Goal: Task Accomplishment & Management: Manage account settings

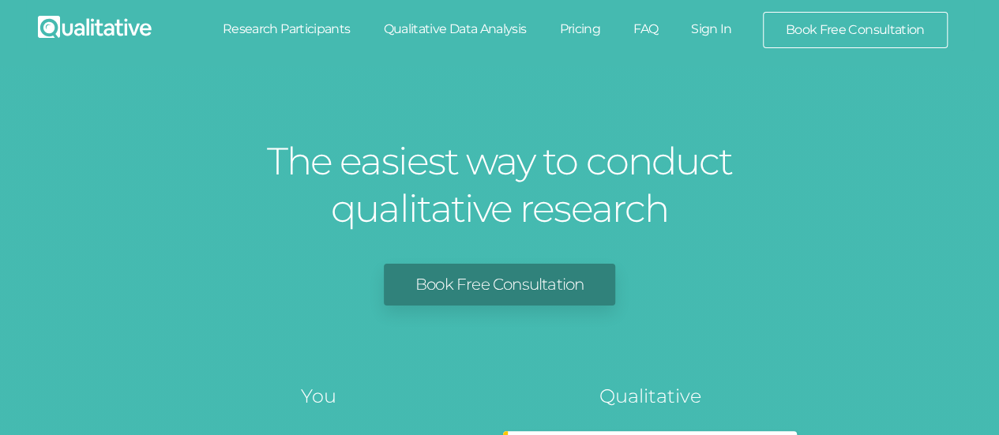
click at [719, 21] on link "Sign In" at bounding box center [712, 29] width 74 height 35
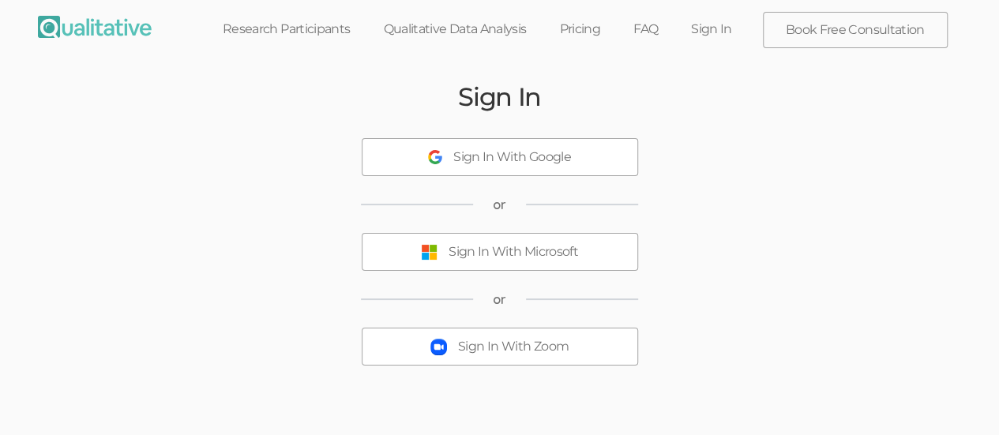
click at [475, 250] on div "Sign In With Microsoft" at bounding box center [514, 252] width 130 height 18
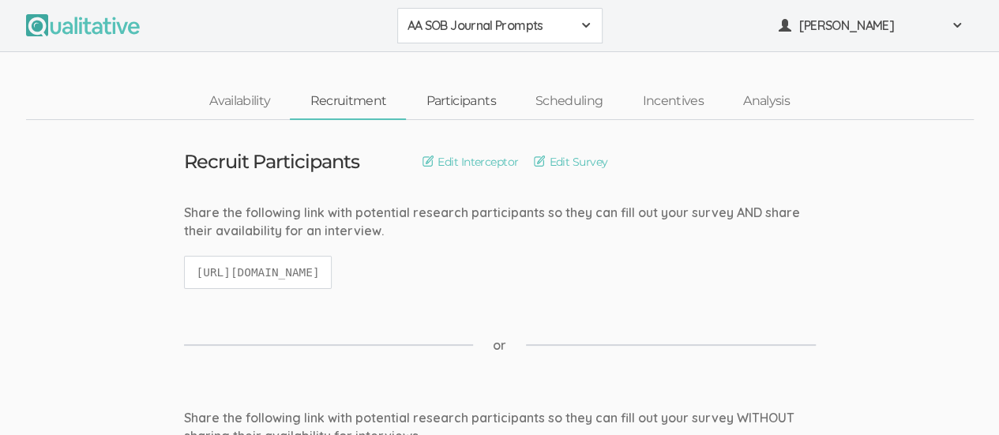
click at [460, 107] on link "Participants" at bounding box center [460, 102] width 109 height 34
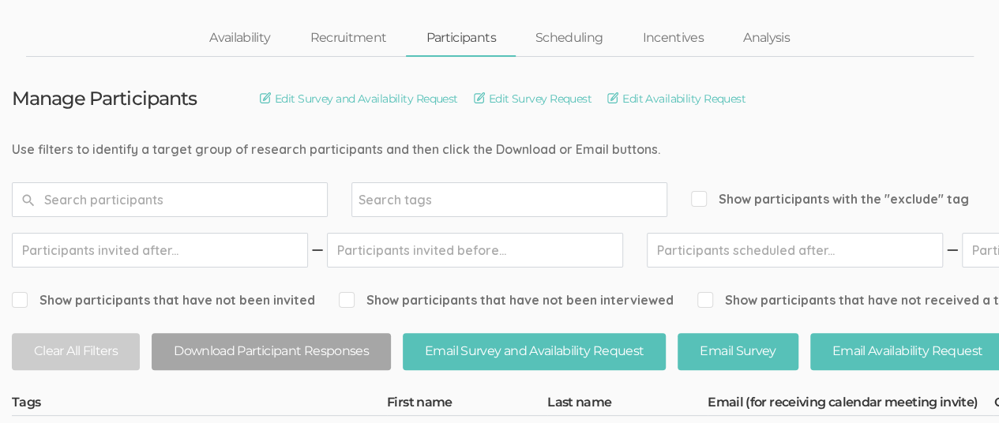
scroll to position [15, 0]
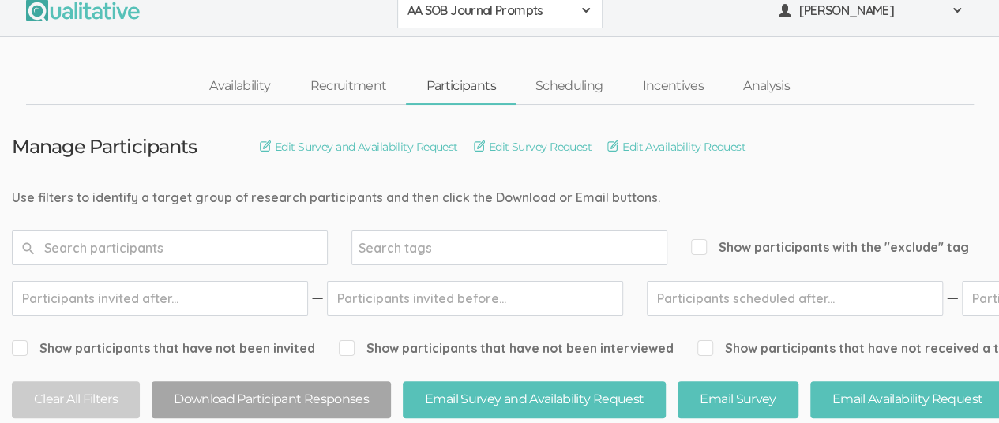
click at [578, 10] on div "AA SOB Journal Prompts" at bounding box center [500, 11] width 185 height 18
click at [499, 42] on span "African American Sense of Belonging" at bounding box center [500, 45] width 185 height 18
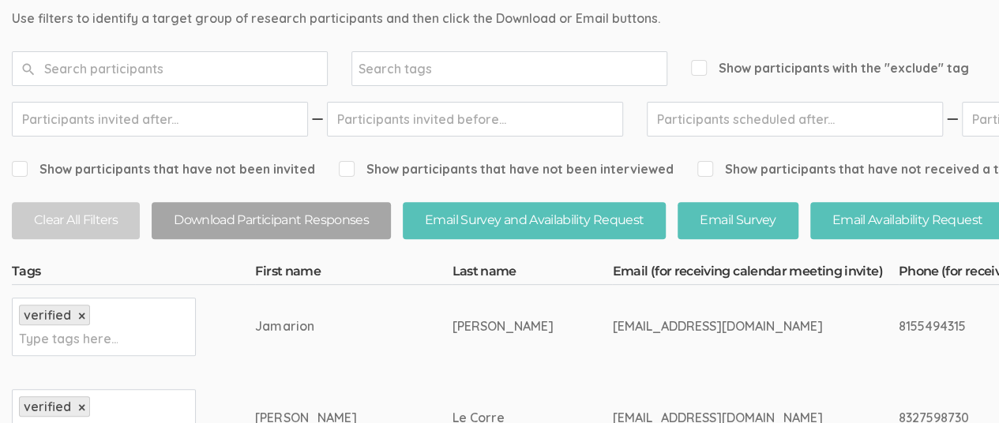
scroll to position [431, 0]
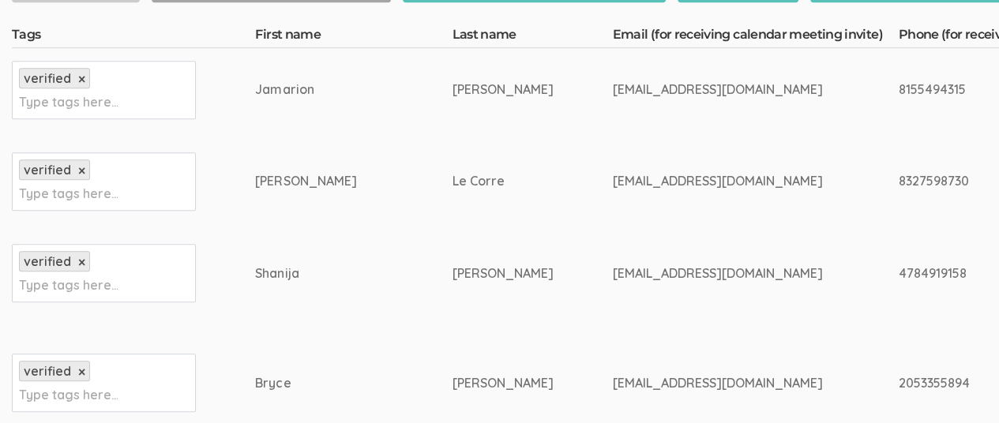
drag, startPoint x: 357, startPoint y: 274, endPoint x: 394, endPoint y: 272, distance: 37.2
click at [452, 274] on div "[PERSON_NAME]" at bounding box center [502, 274] width 101 height 18
copy div "[PERSON_NAME]"
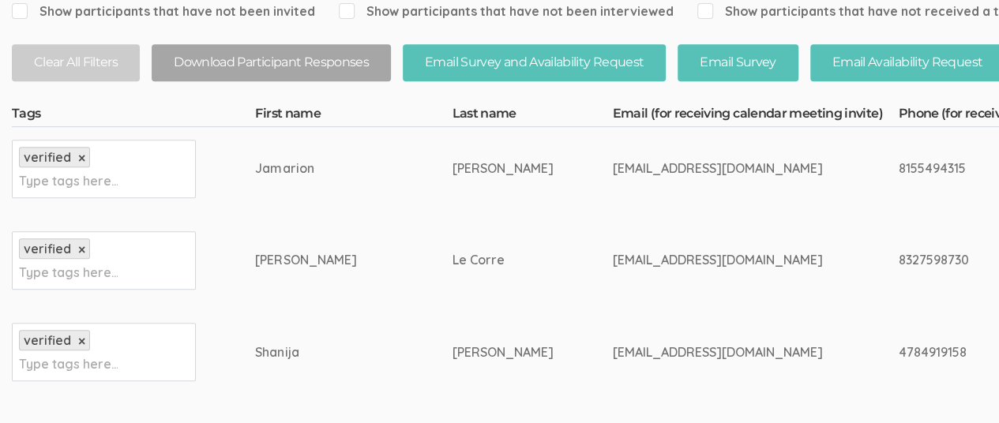
scroll to position [0, 0]
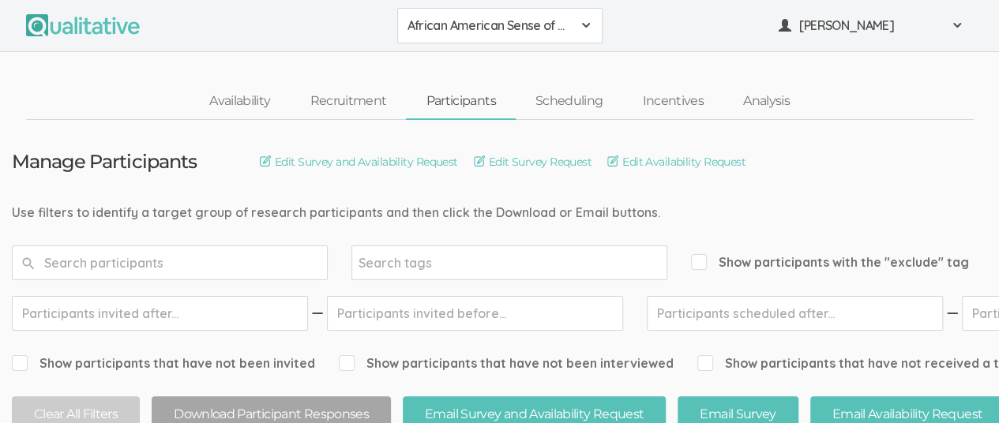
click at [586, 26] on span at bounding box center [586, 25] width 13 height 13
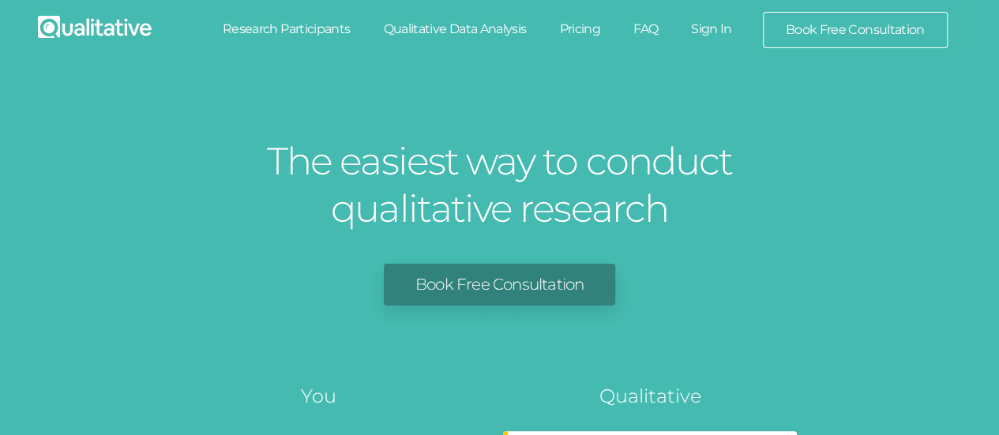
click at [716, 30] on link "Sign In" at bounding box center [712, 29] width 74 height 35
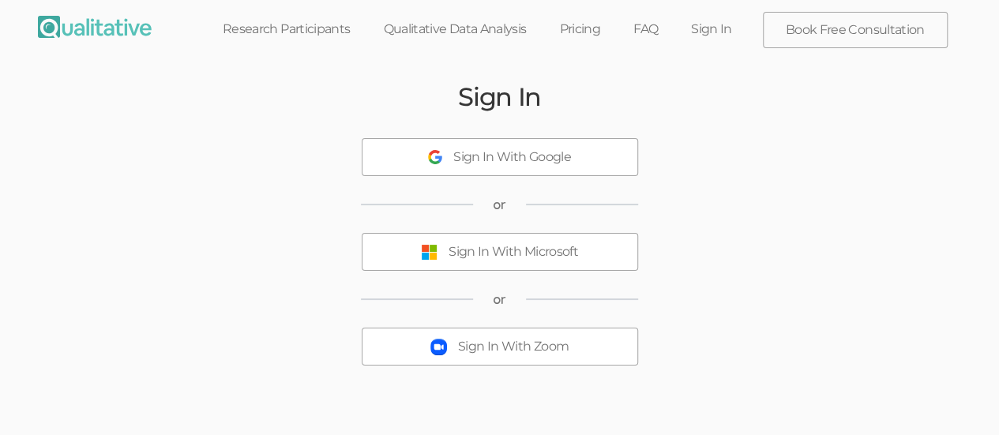
click at [501, 261] on button "Sign In With Microsoft" at bounding box center [500, 252] width 276 height 38
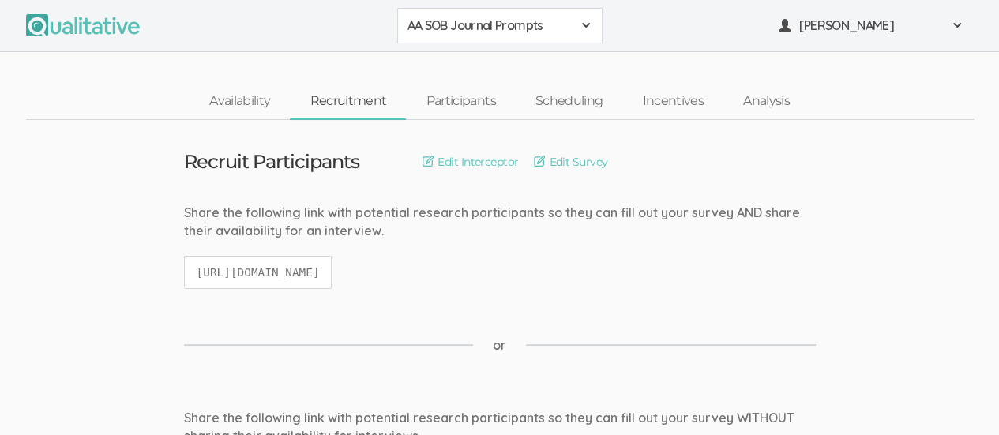
click at [588, 28] on span at bounding box center [586, 25] width 13 height 13
click at [537, 58] on span "African American Sense of Belonging" at bounding box center [500, 60] width 185 height 18
click at [466, 100] on link "Participants" at bounding box center [460, 102] width 109 height 34
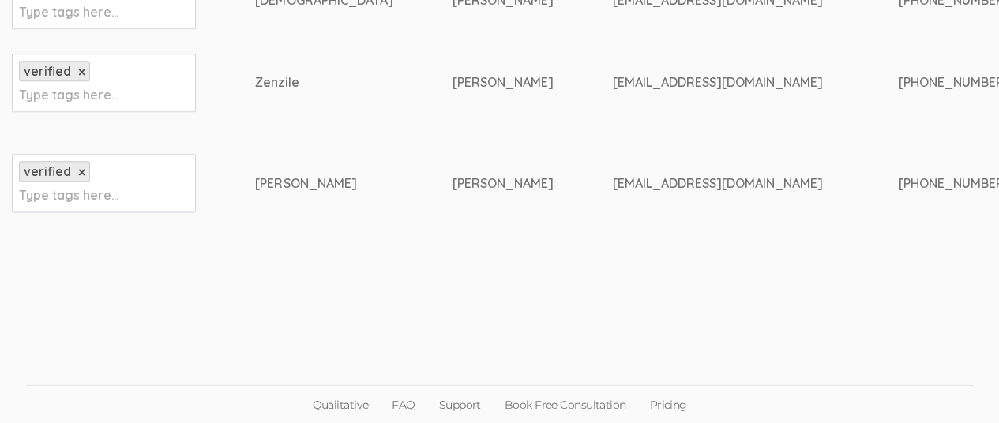
scroll to position [766, 0]
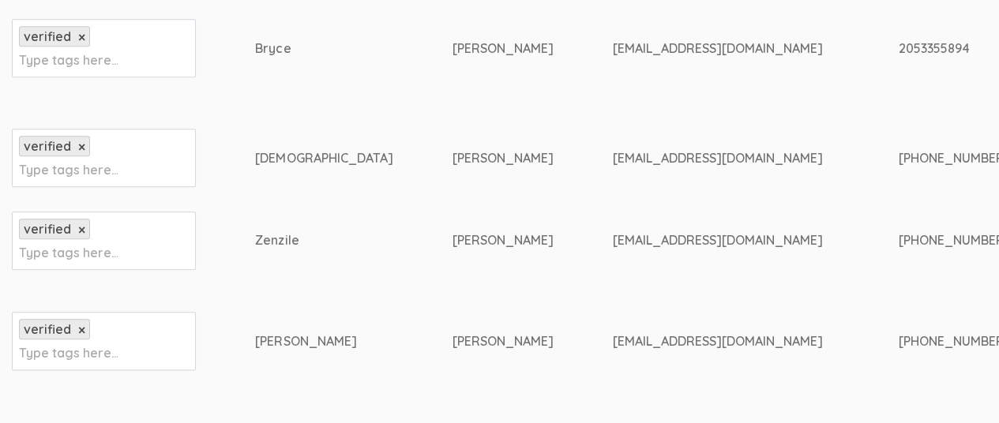
drag, startPoint x: 229, startPoint y: 239, endPoint x: 273, endPoint y: 241, distance: 44.3
click at [273, 241] on div "Zenzile" at bounding box center [323, 240] width 137 height 18
copy div "Zenzile"
drag, startPoint x: 472, startPoint y: 243, endPoint x: 630, endPoint y: 242, distance: 157.2
click at [630, 242] on div "[EMAIL_ADDRESS][DOMAIN_NAME]" at bounding box center [725, 240] width 227 height 18
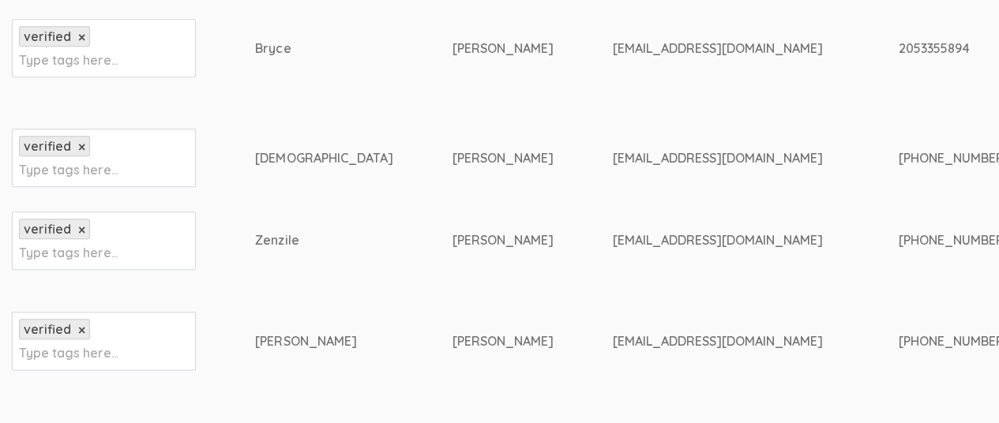
copy div "[EMAIL_ADDRESS][DOMAIN_NAME]"
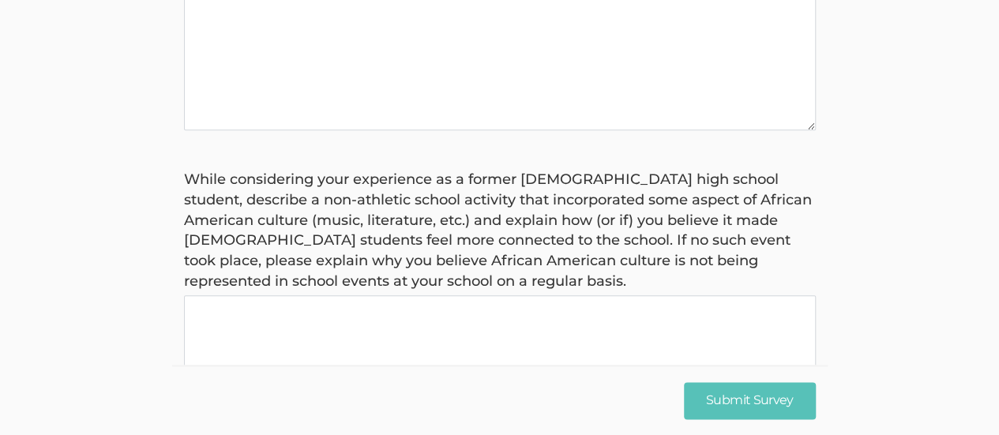
scroll to position [412, 0]
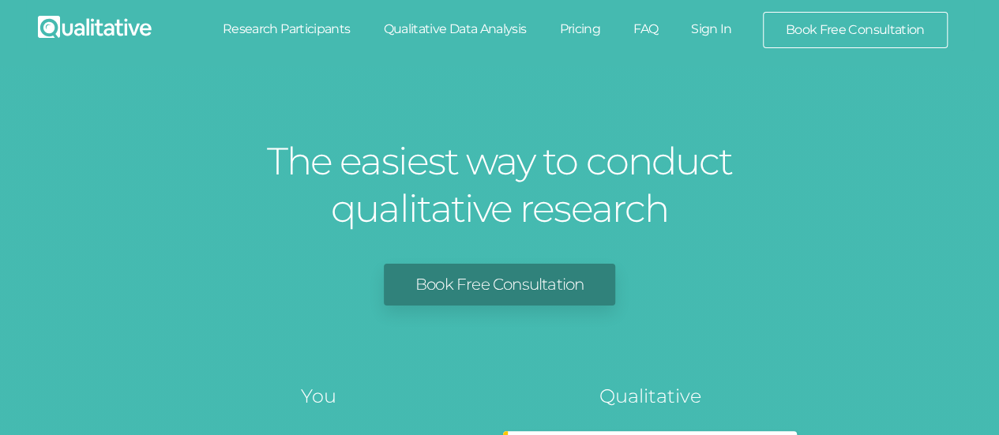
click at [713, 32] on link "Sign In" at bounding box center [712, 29] width 74 height 35
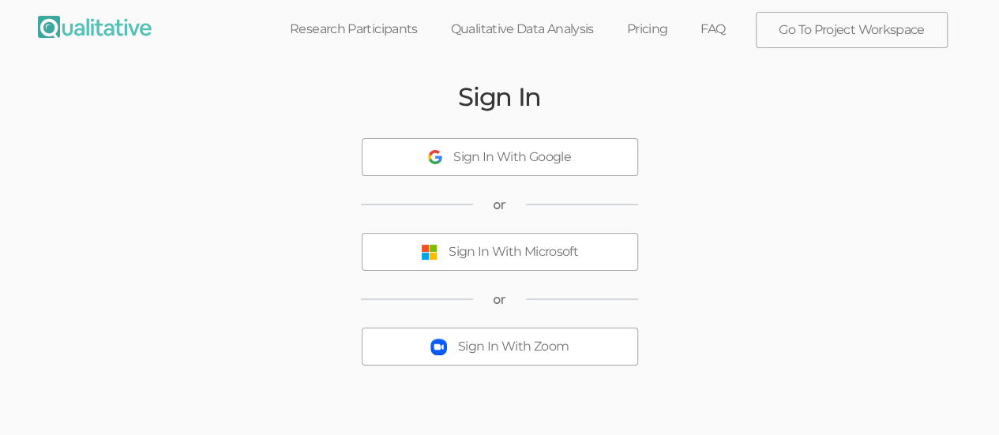
click at [526, 253] on div "Sign In With Microsoft" at bounding box center [514, 252] width 130 height 18
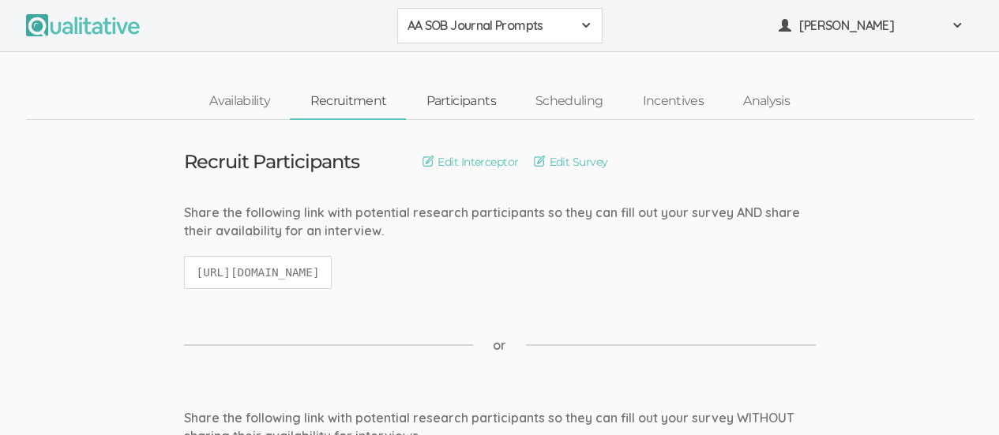
click at [449, 99] on link "Participants" at bounding box center [460, 102] width 109 height 34
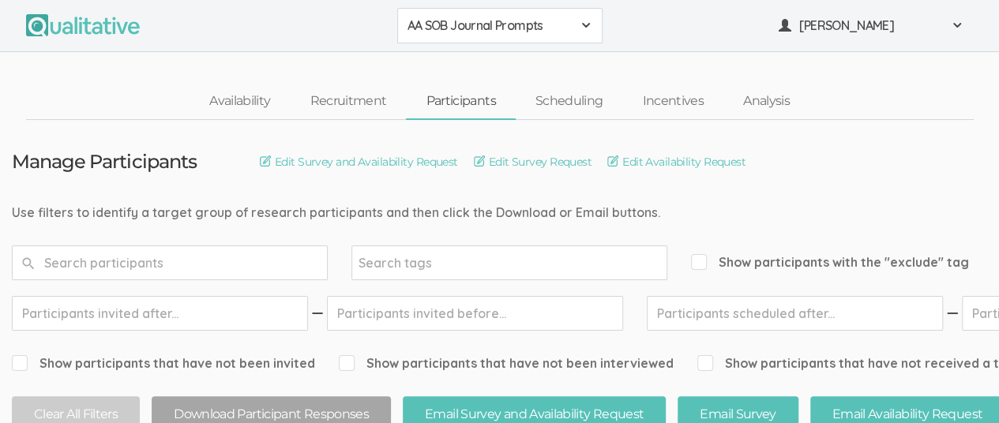
click at [580, 28] on span at bounding box center [586, 25] width 13 height 13
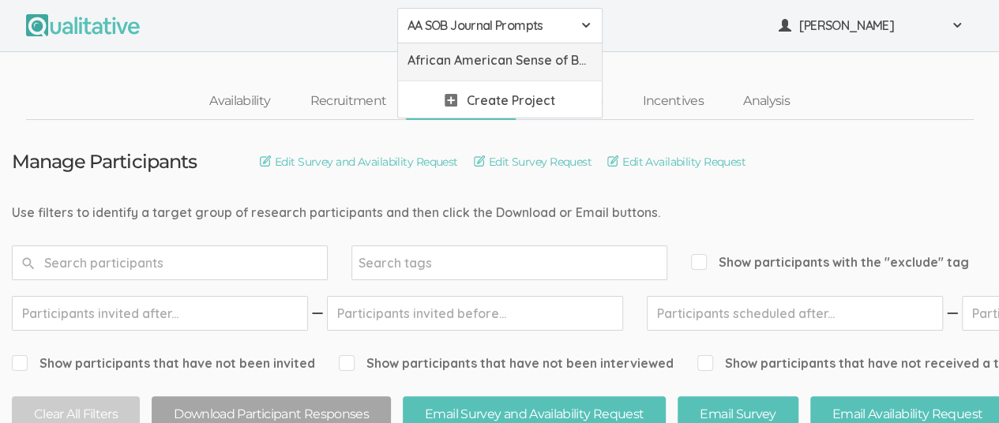
click at [515, 64] on span "African American Sense of Belonging" at bounding box center [500, 60] width 185 height 18
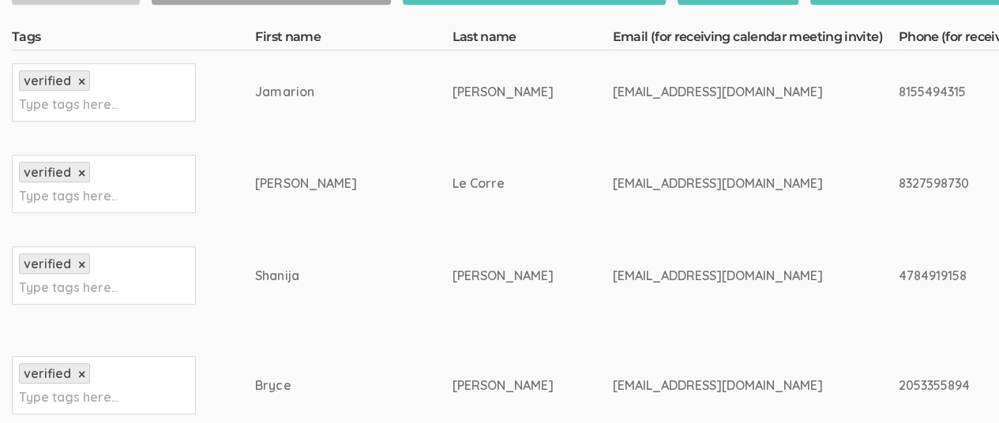
scroll to position [434, 0]
